Goal: Task Accomplishment & Management: Manage account settings

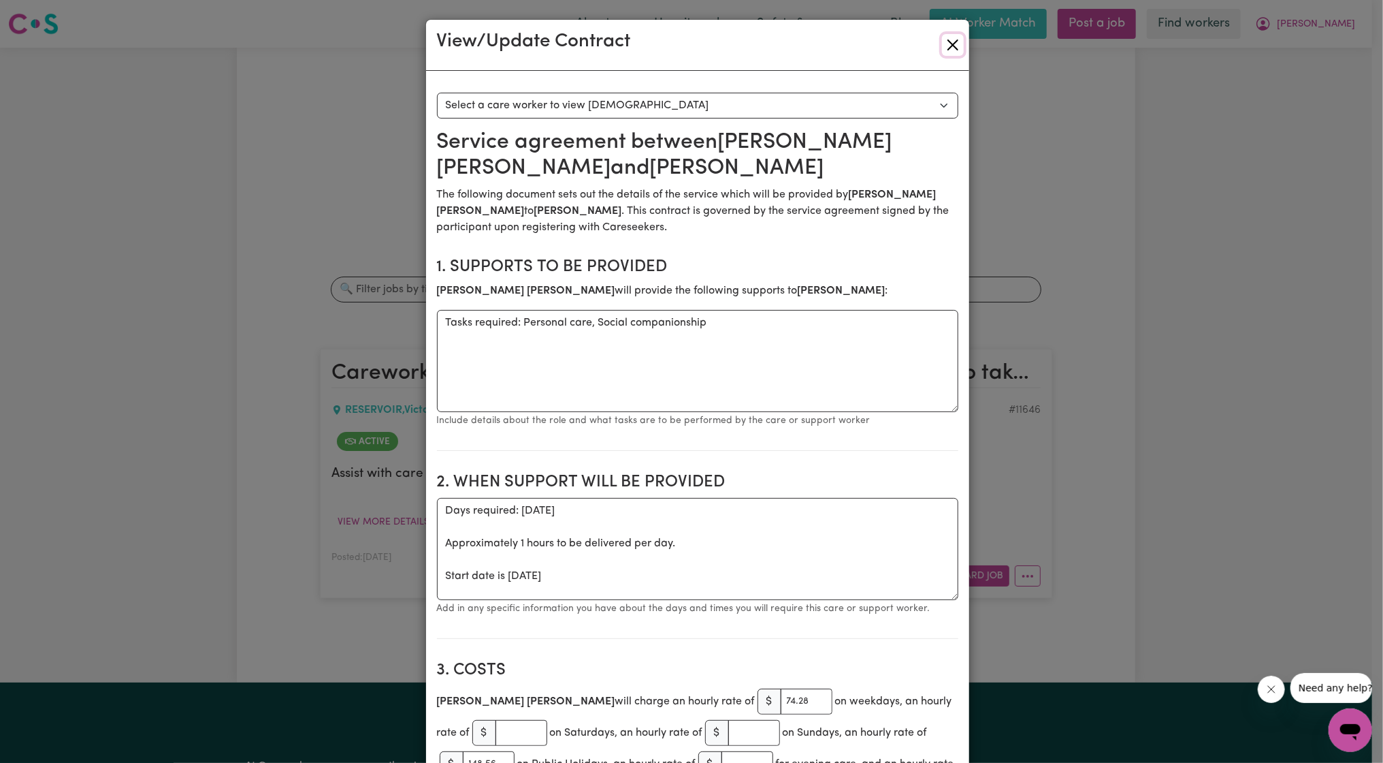
click at [944, 37] on button "Close" at bounding box center [953, 45] width 22 height 22
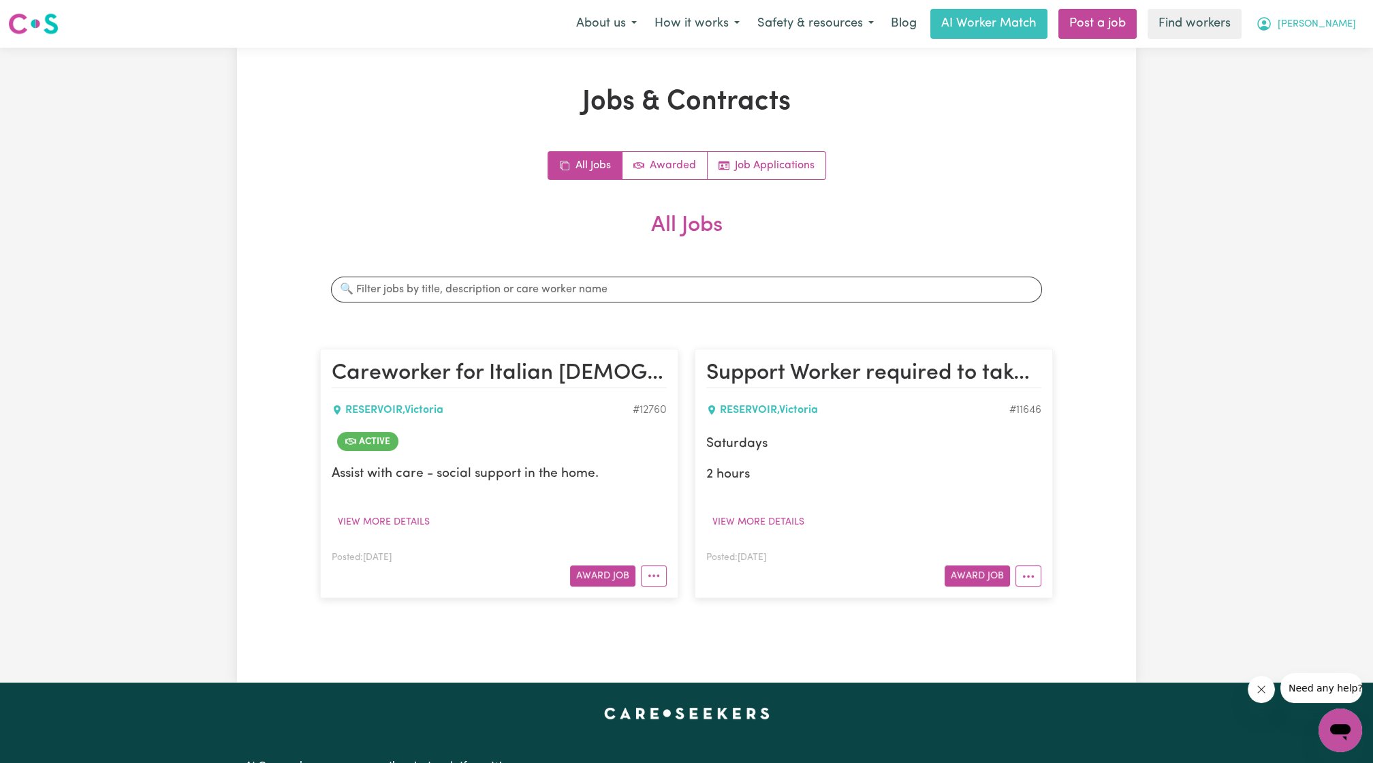
click at [1326, 23] on button "[PERSON_NAME]" at bounding box center [1306, 24] width 118 height 29
click at [1305, 76] on link "Logout" at bounding box center [1310, 78] width 108 height 26
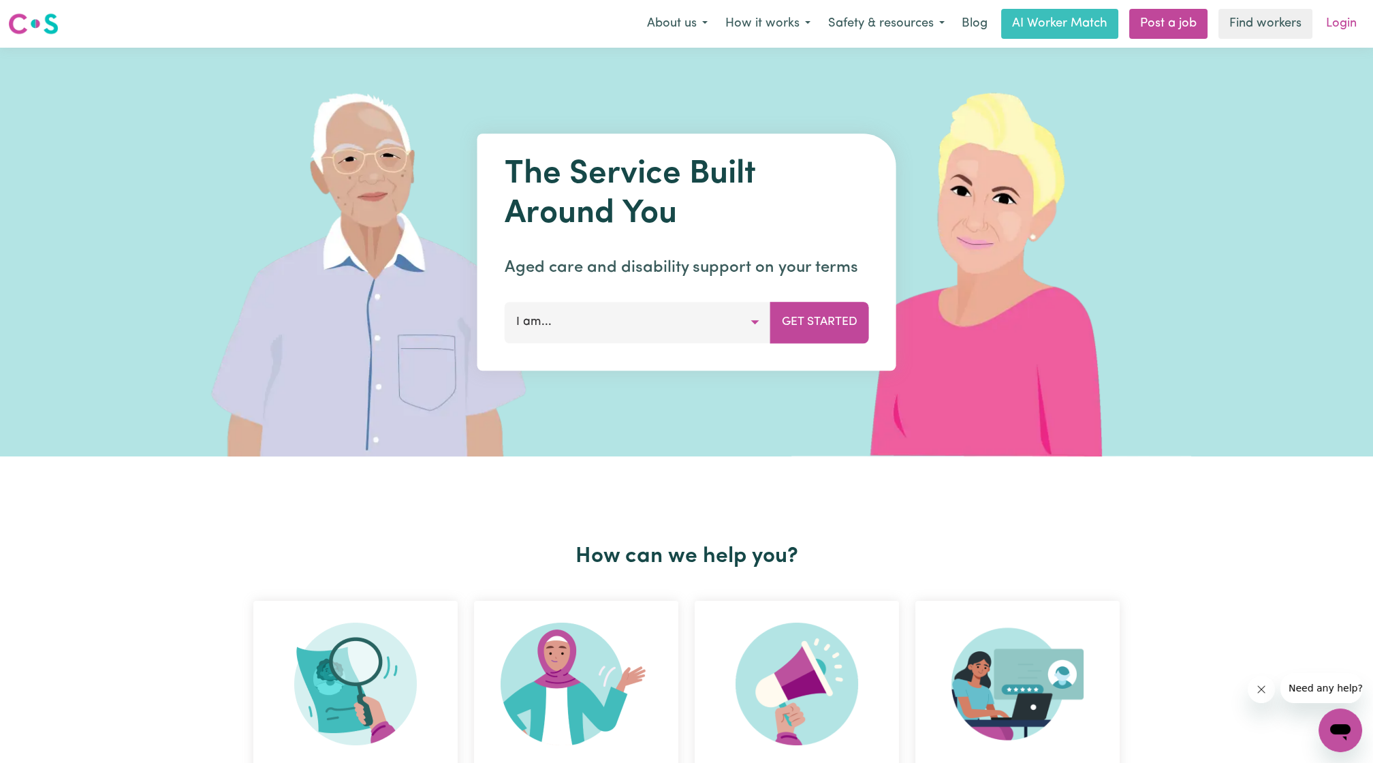
click at [1352, 10] on link "Login" at bounding box center [1340, 24] width 47 height 30
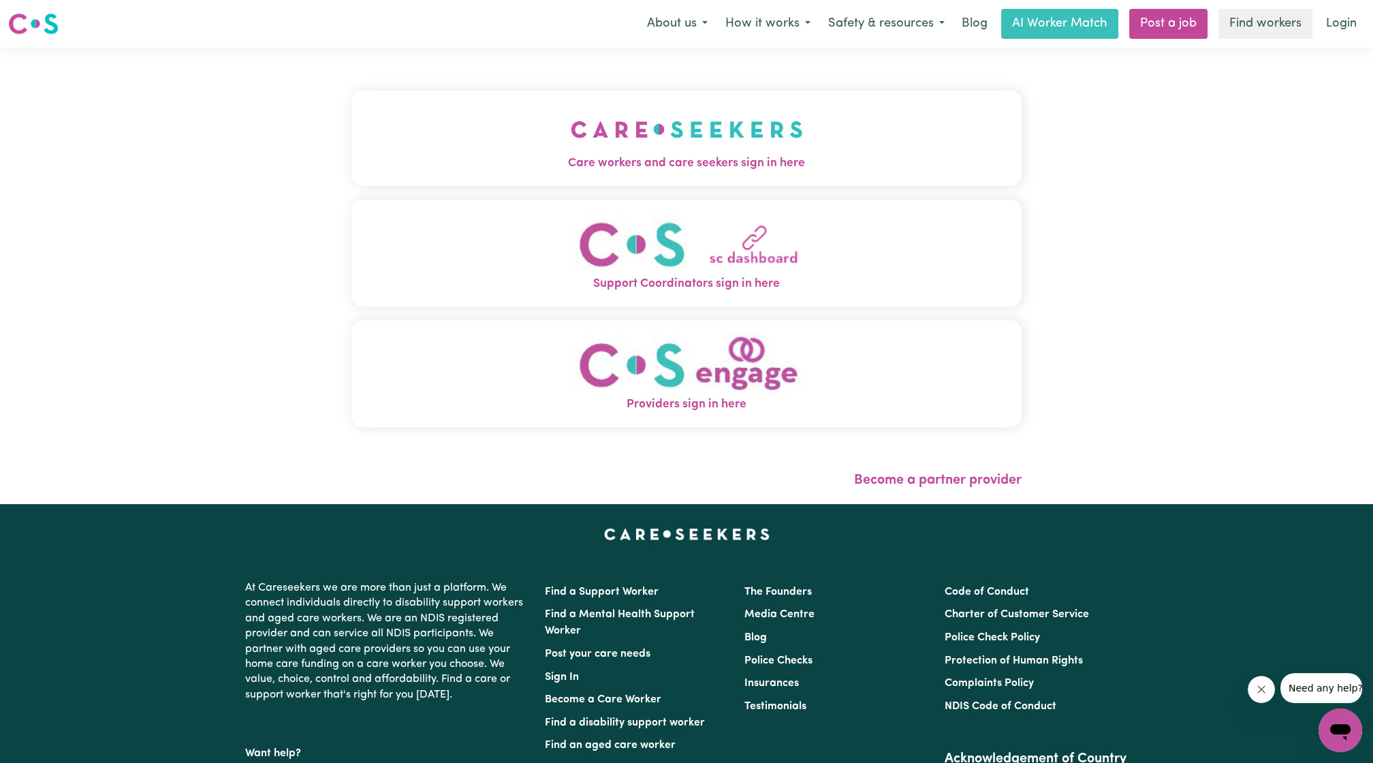
click at [711, 95] on button "Care workers and care seekers sign in here" at bounding box center [686, 138] width 670 height 95
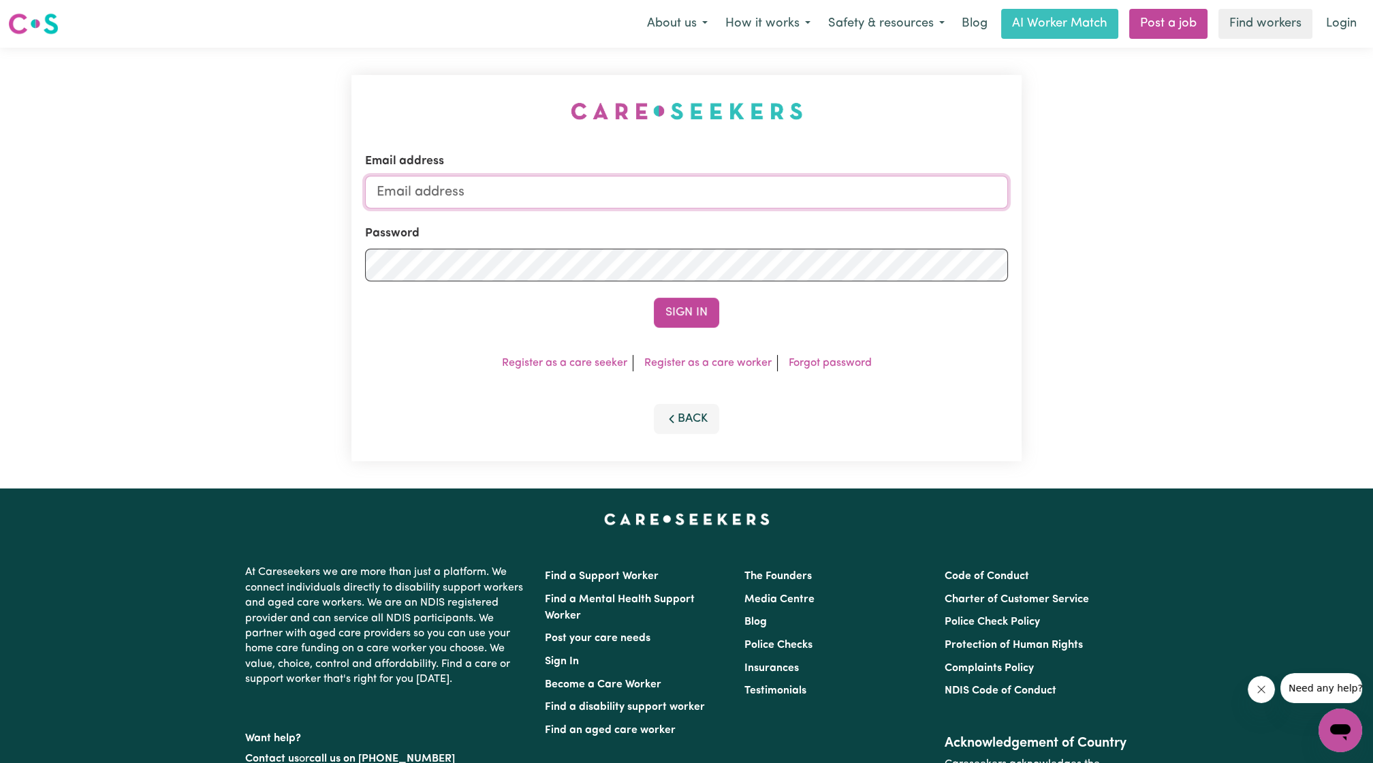
click at [507, 202] on input "Email address" at bounding box center [686, 192] width 643 height 33
click at [848, 272] on form "Email address [EMAIL_ADDRESS][PERSON_NAME][DOMAIN_NAME] Password Sign In" at bounding box center [686, 240] width 643 height 175
type input "[EMAIL_ADDRESS][DOMAIN_NAME]"
click at [654, 298] on button "Sign In" at bounding box center [686, 313] width 65 height 30
